Goal: Entertainment & Leisure: Browse casually

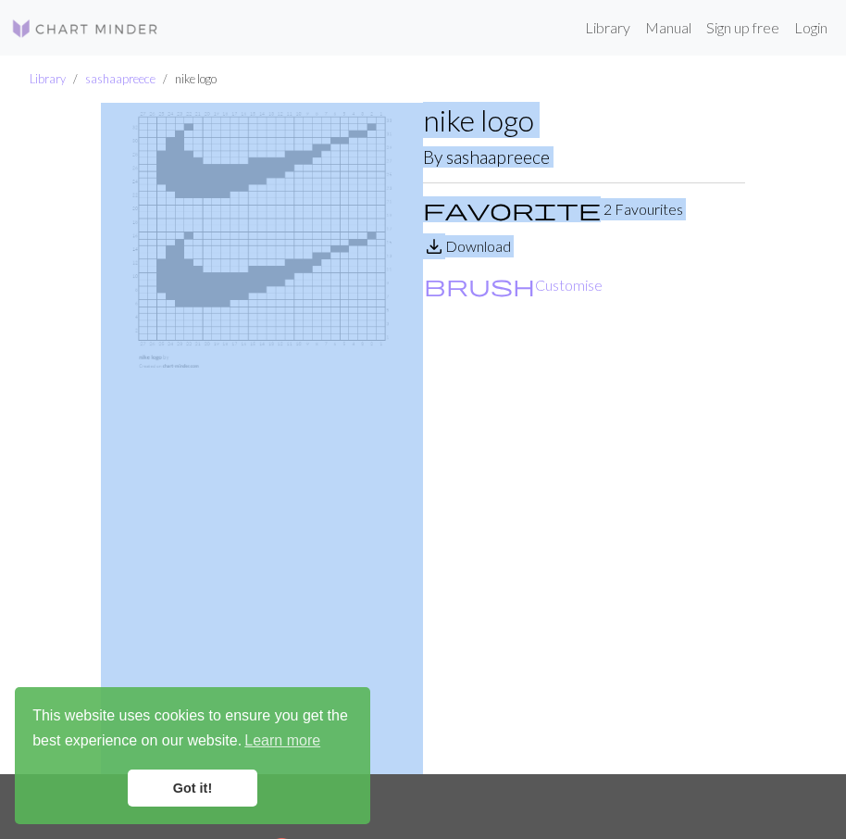
drag, startPoint x: 441, startPoint y: 397, endPoint x: 219, endPoint y: 144, distance: 336.4
click at [219, 144] on div "nike logo By sashaapreece favorite 2 Favourites save_alt Download brush Customi…" at bounding box center [423, 438] width 666 height 671
click at [211, 209] on img at bounding box center [262, 438] width 322 height 671
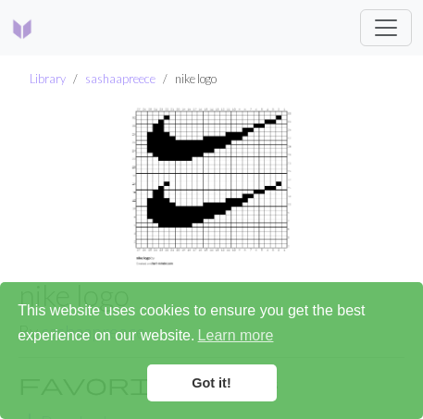
click at [184, 390] on link "Got it!" at bounding box center [212, 383] width 130 height 37
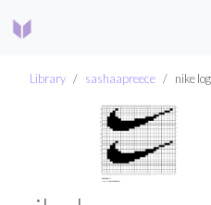
drag, startPoint x: 315, startPoint y: 6, endPoint x: 71, endPoint y: 118, distance: 267.6
click at [71, 118] on img at bounding box center [138, 144] width 255 height 82
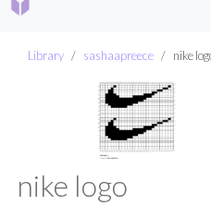
drag, startPoint x: 102, startPoint y: 122, endPoint x: 126, endPoint y: 125, distance: 24.2
drag, startPoint x: 126, startPoint y: 125, endPoint x: 143, endPoint y: 127, distance: 16.8
click at [131, 124] on img at bounding box center [136, 121] width 255 height 82
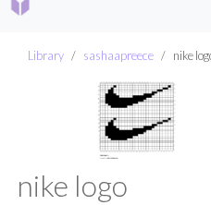
click at [131, 123] on img at bounding box center [136, 121] width 255 height 82
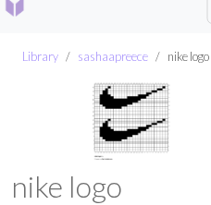
scroll to position [1, 9]
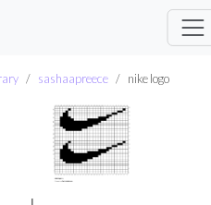
drag, startPoint x: 132, startPoint y: 123, endPoint x: 91, endPoint y: 131, distance: 42.5
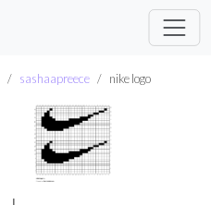
scroll to position [0, 66]
drag, startPoint x: 93, startPoint y: 132, endPoint x: 106, endPoint y: 130, distance: 12.3
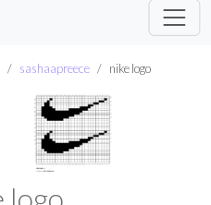
scroll to position [14, 66]
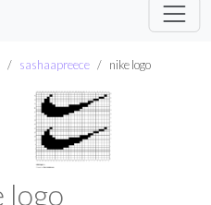
click at [66, 143] on img at bounding box center [72, 130] width 255 height 82
